Goal: Information Seeking & Learning: Understand process/instructions

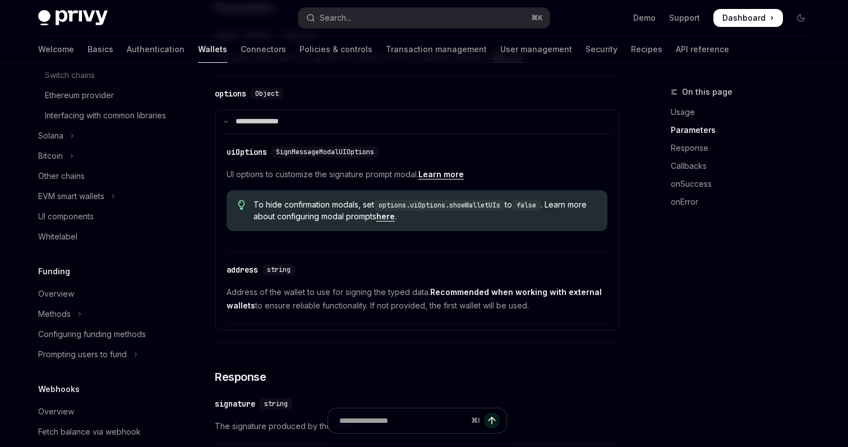
scroll to position [454, 0]
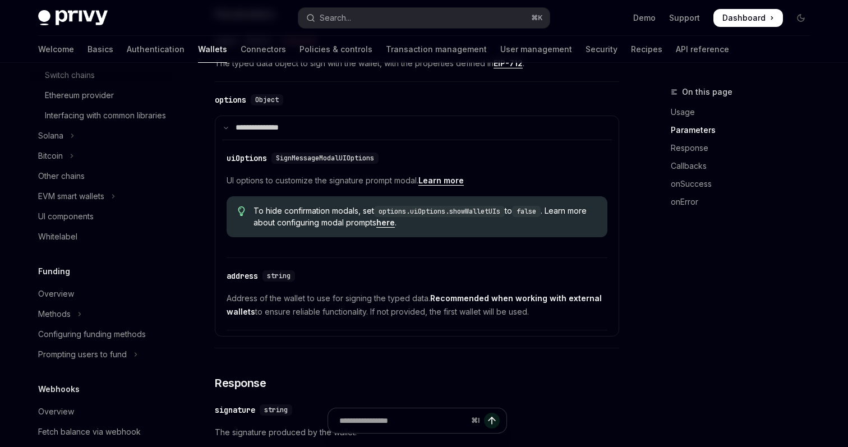
click at [445, 186] on link "Learn more" at bounding box center [441, 181] width 45 height 10
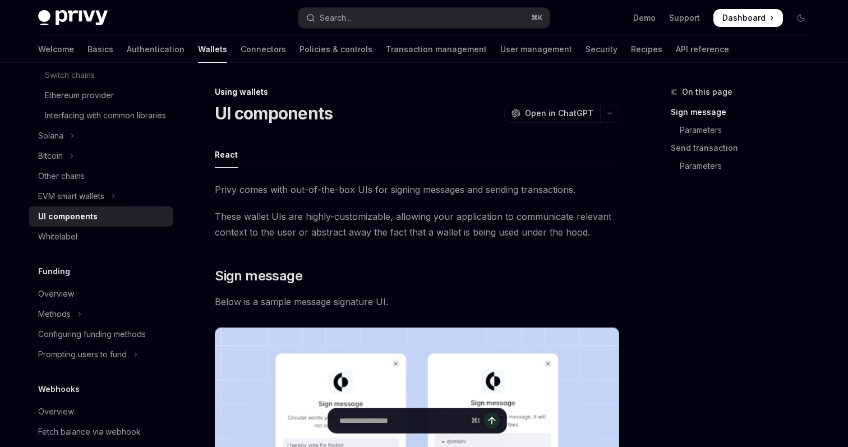
type textarea "*"
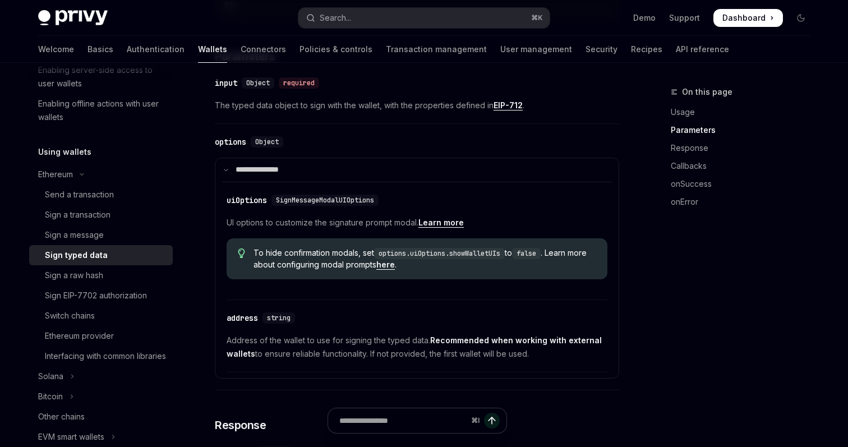
scroll to position [404, 0]
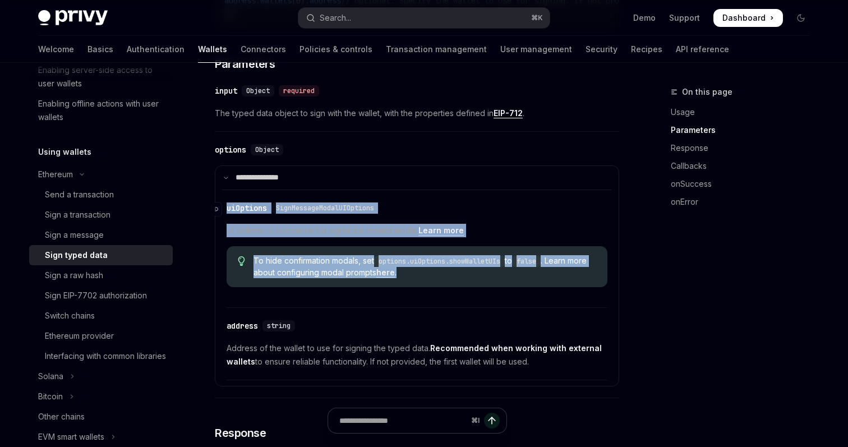
drag, startPoint x: 445, startPoint y: 282, endPoint x: 227, endPoint y: 215, distance: 227.9
click at [227, 215] on div "​ uiOptions SignMessageModalUIOptions UI options to customize the signature pro…" at bounding box center [417, 252] width 381 height 112
copy div "uiOptions SignMessageModalUIOptions UI options to customize the signature promp…"
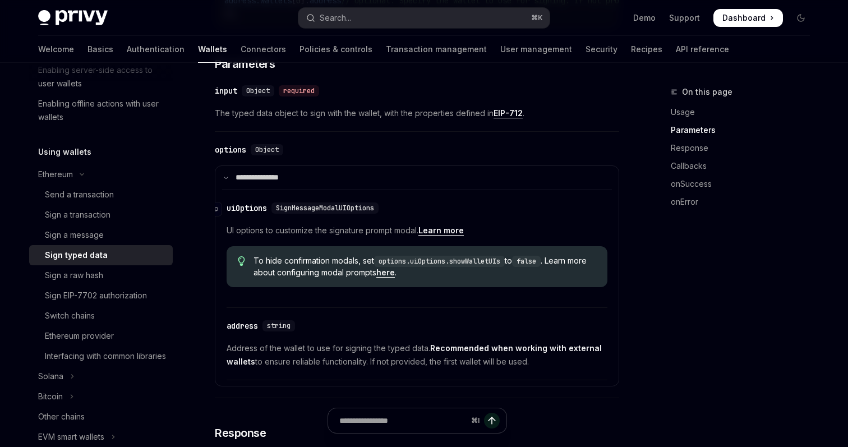
click at [484, 215] on div "​ uiOptions SignMessageModalUIOptions" at bounding box center [412, 207] width 370 height 13
